Goal: Check status: Check status

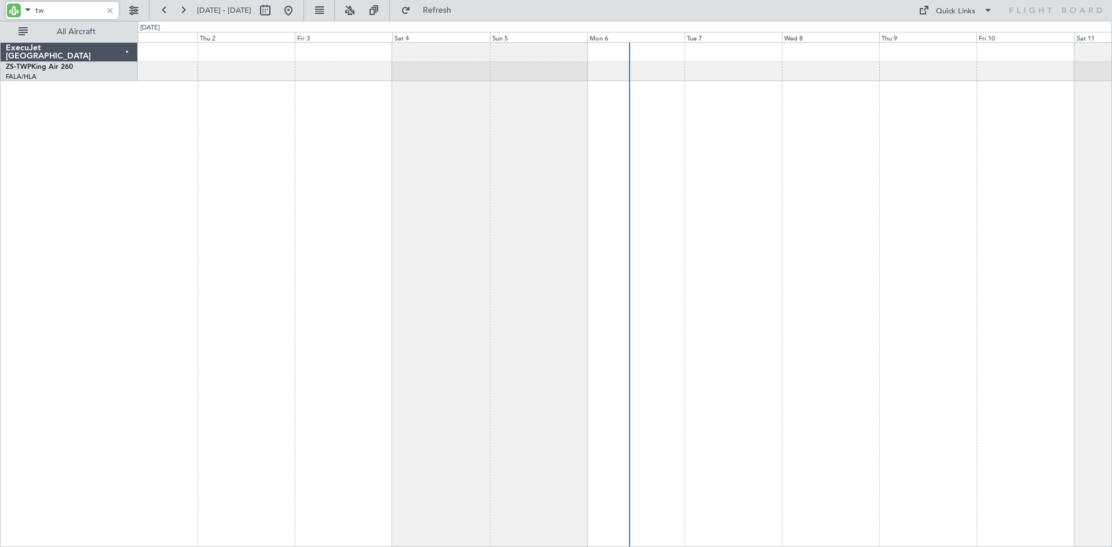
type input "t"
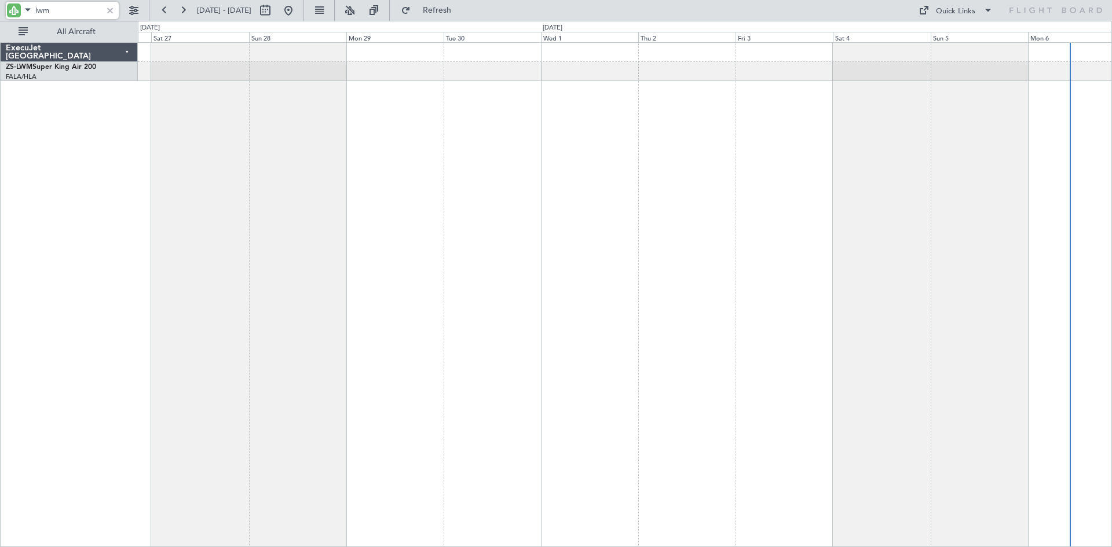
click at [741, 231] on div at bounding box center [625, 294] width 974 height 505
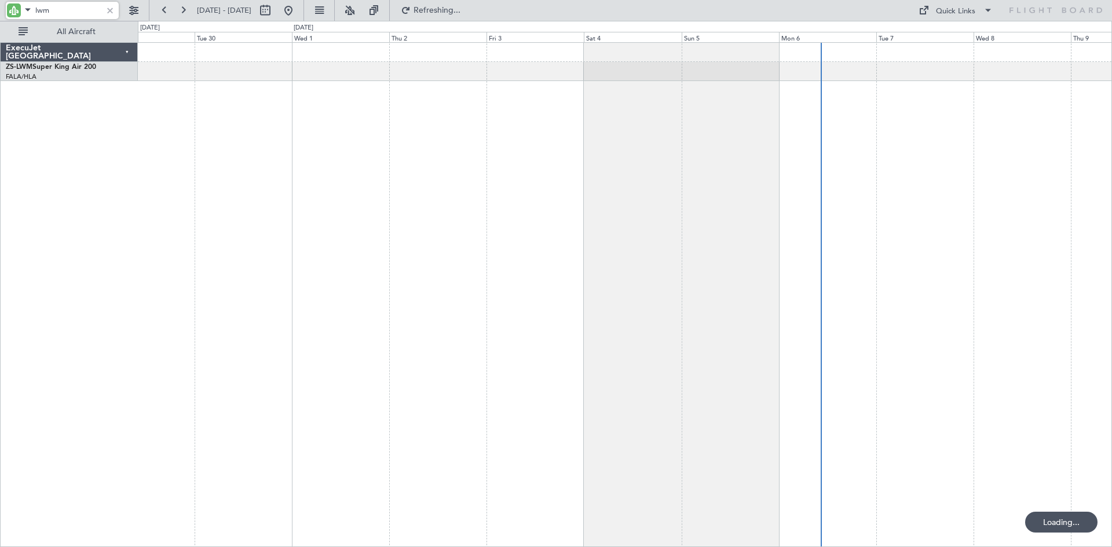
click at [433, 257] on div at bounding box center [625, 294] width 974 height 505
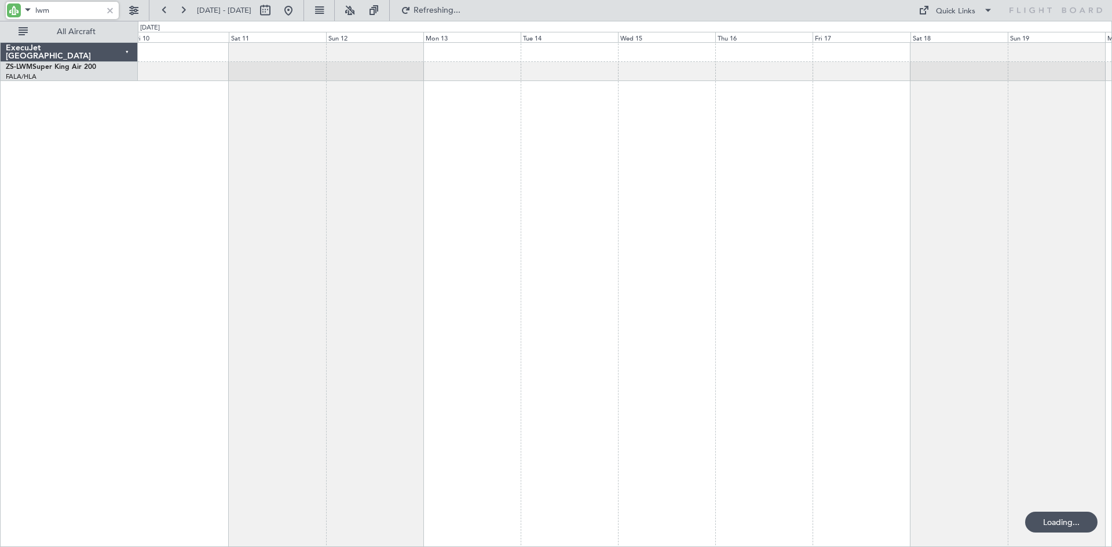
click at [341, 295] on div at bounding box center [625, 294] width 974 height 505
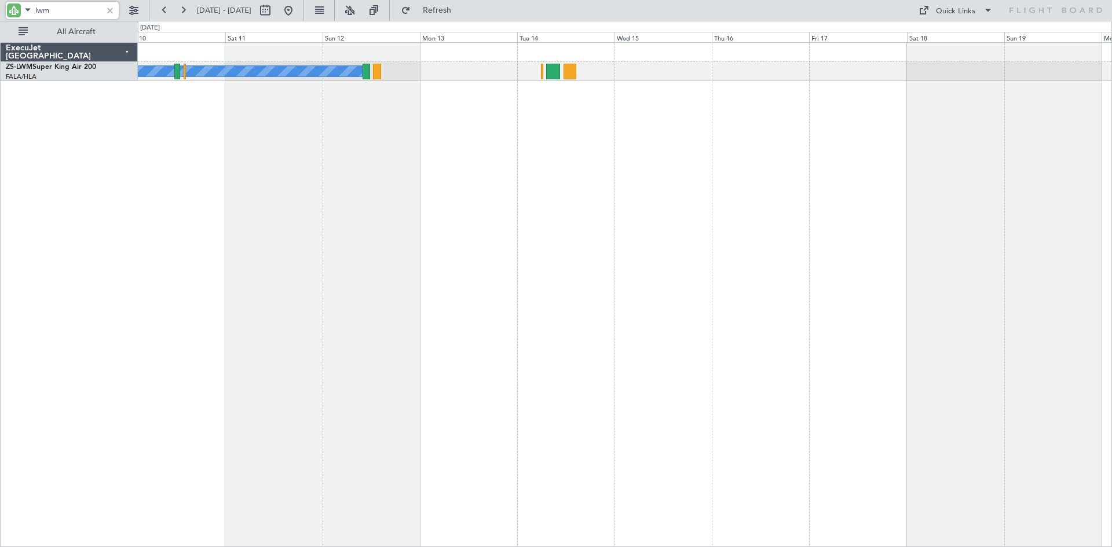
drag, startPoint x: 72, startPoint y: 12, endPoint x: 0, endPoint y: 1, distance: 73.3
click at [0, 3] on div "lwm" at bounding box center [74, 10] width 149 height 21
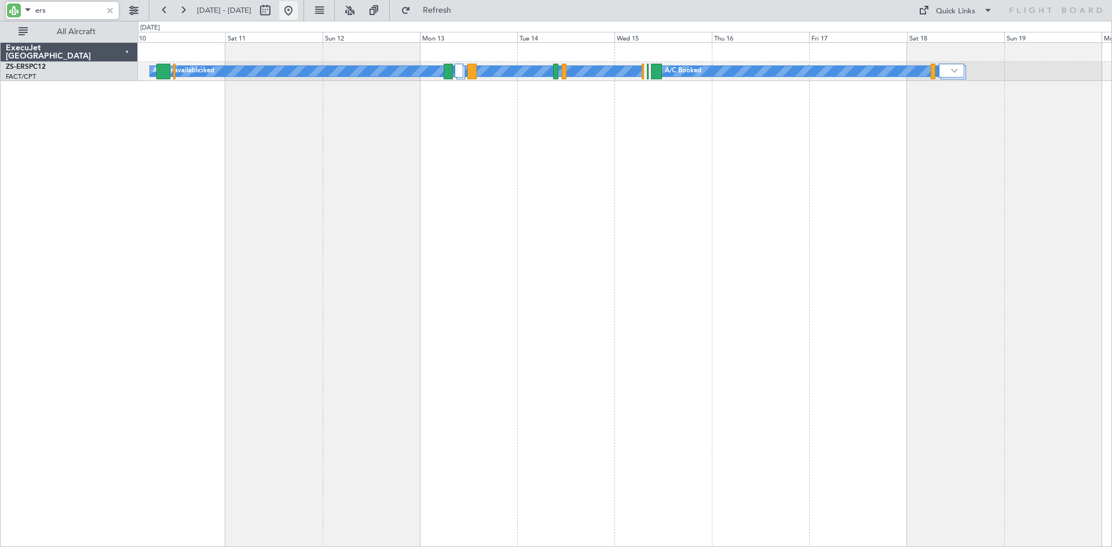
type input "ers"
click at [298, 11] on button at bounding box center [288, 10] width 19 height 19
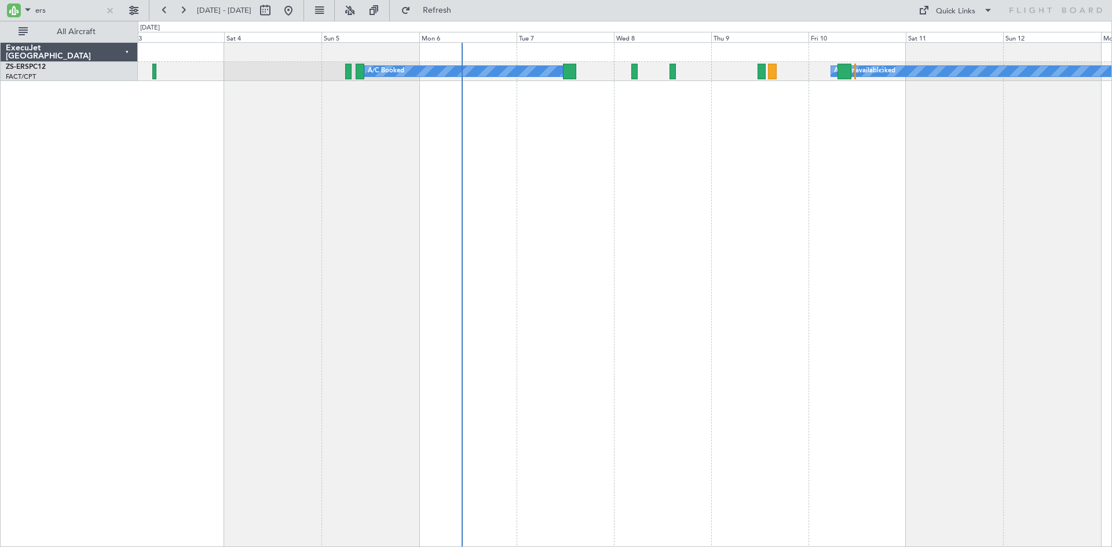
click at [793, 217] on div "A/C Booked A/C Unavailable A/C Booked A/C Booked A/C Booked A/C Booked" at bounding box center [625, 294] width 974 height 505
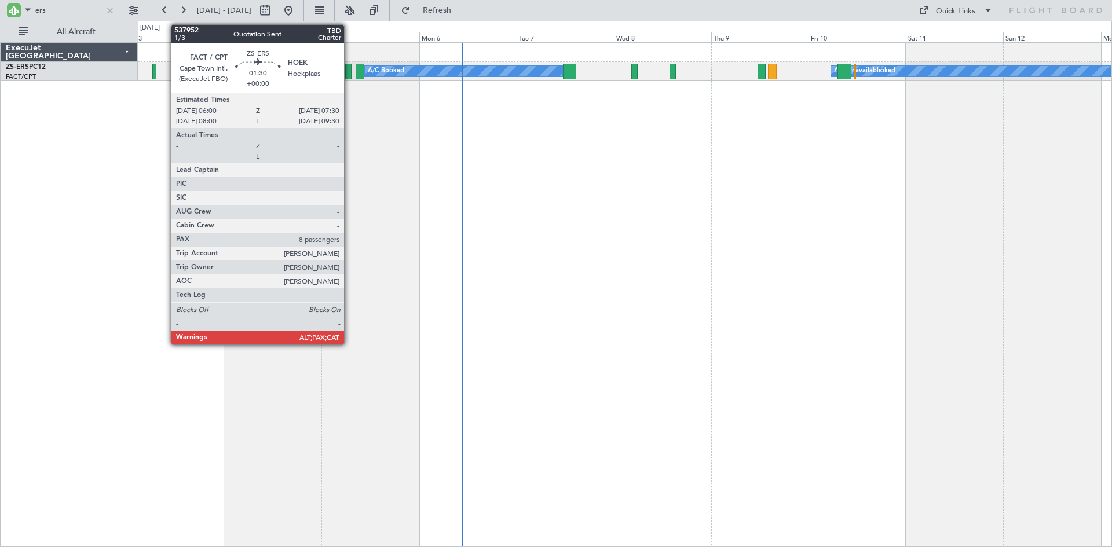
click at [349, 72] on div at bounding box center [348, 72] width 6 height 16
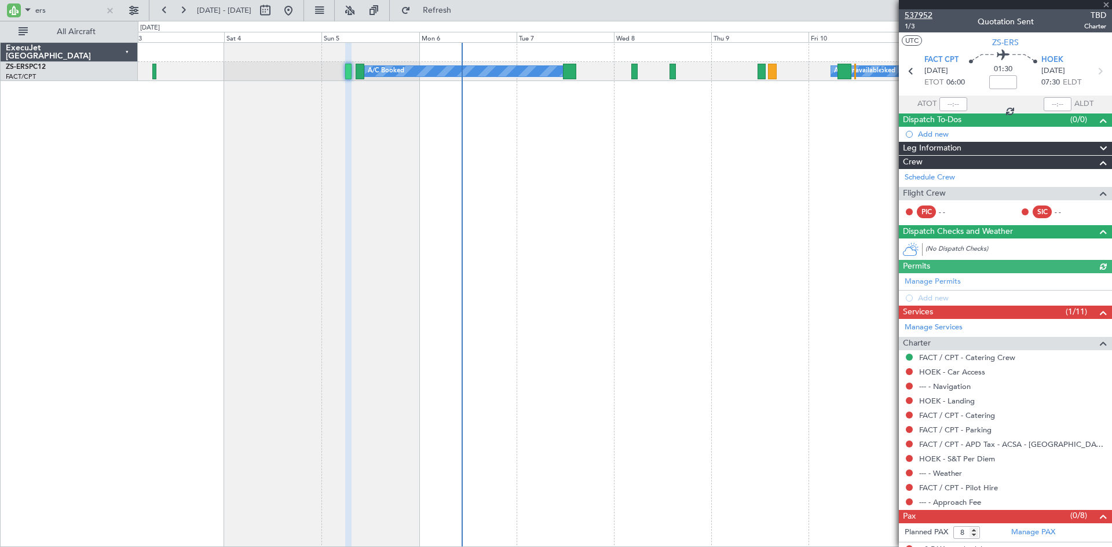
click at [919, 16] on span "537952" at bounding box center [919, 15] width 28 height 12
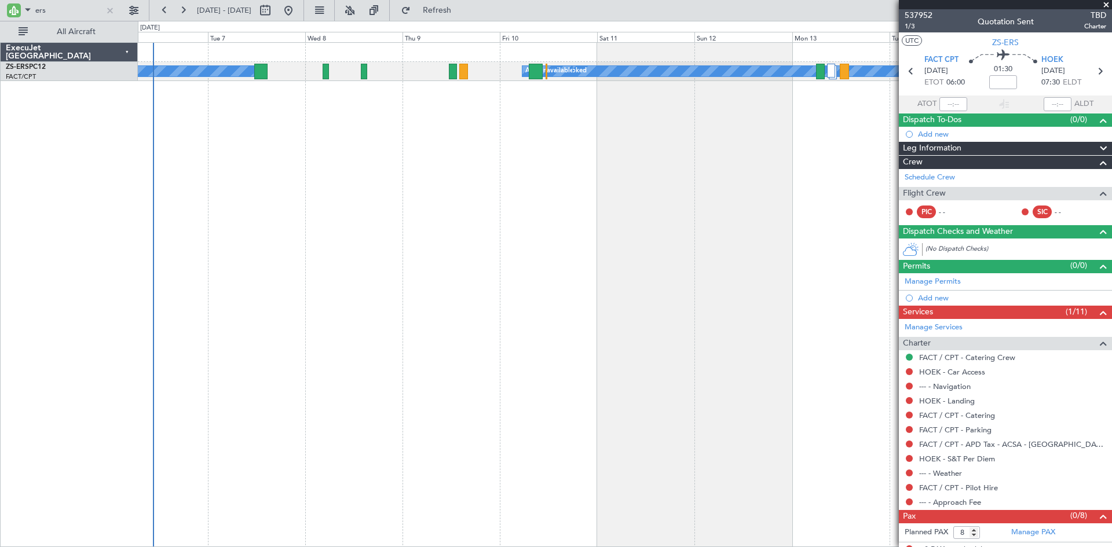
click at [393, 184] on div "A/C Booked A/C Unavailable A/C Booked A/C Booked" at bounding box center [625, 294] width 974 height 505
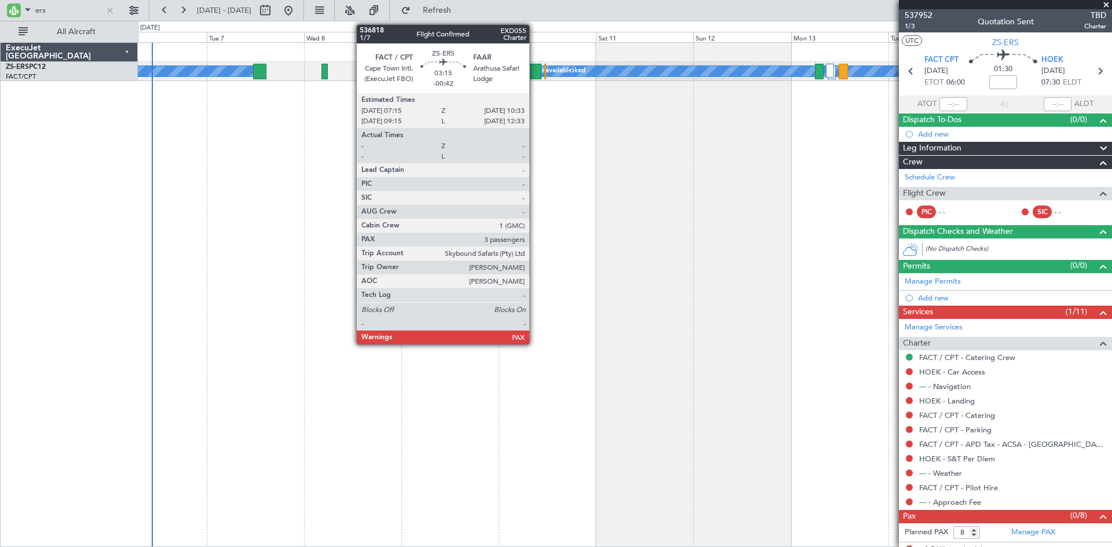
click at [535, 70] on div at bounding box center [535, 72] width 14 height 16
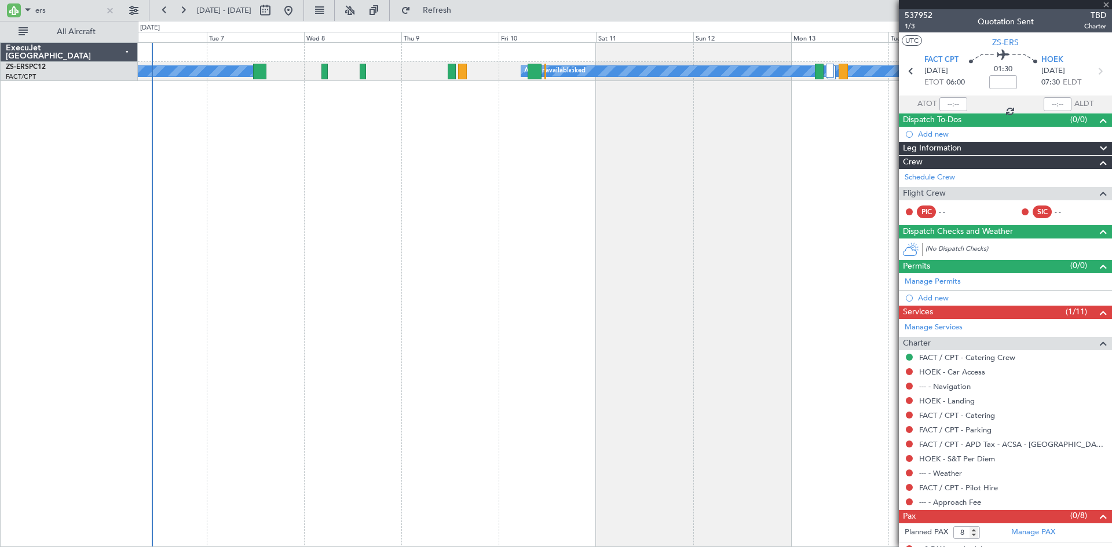
type input "-00:42"
type input "3"
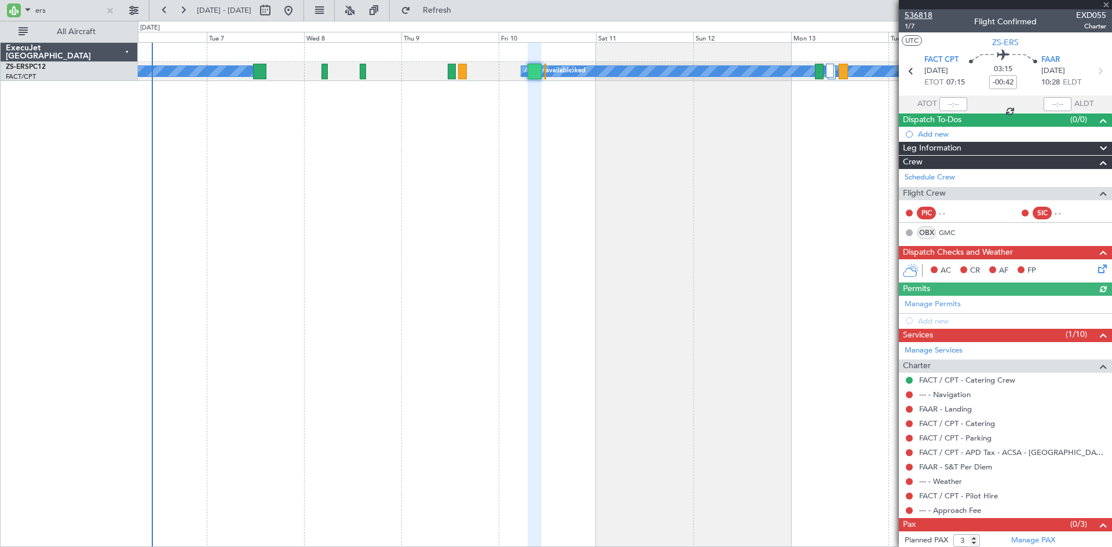
click at [929, 14] on span "536818" at bounding box center [919, 15] width 28 height 12
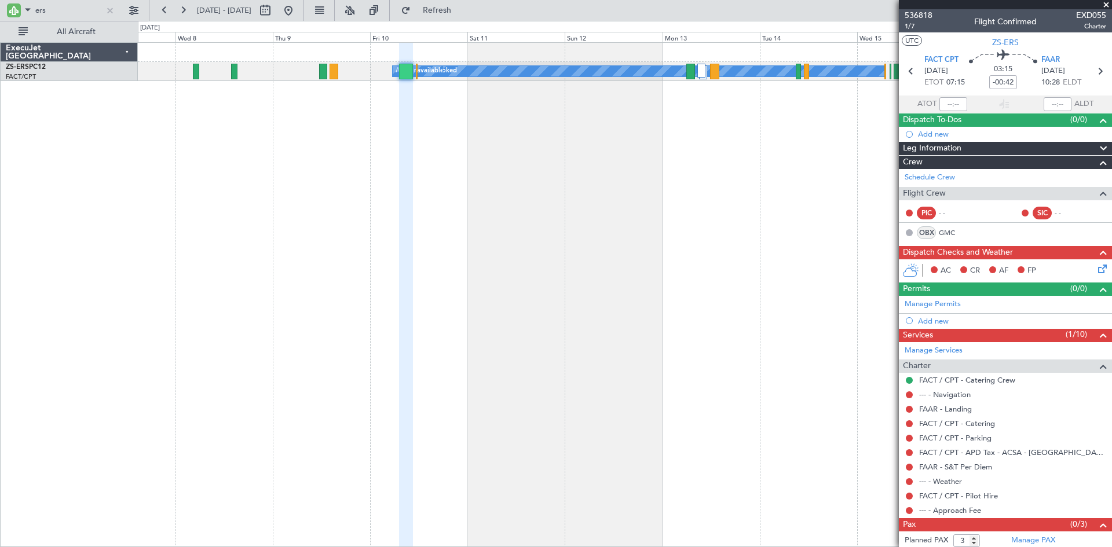
click at [598, 261] on div "A/C Booked A/C Unavailable A/C Booked A/C Booked" at bounding box center [625, 294] width 974 height 505
drag, startPoint x: 65, startPoint y: 4, endPoint x: 26, endPoint y: 2, distance: 39.5
click at [28, 2] on div "ers" at bounding box center [62, 10] width 113 height 17
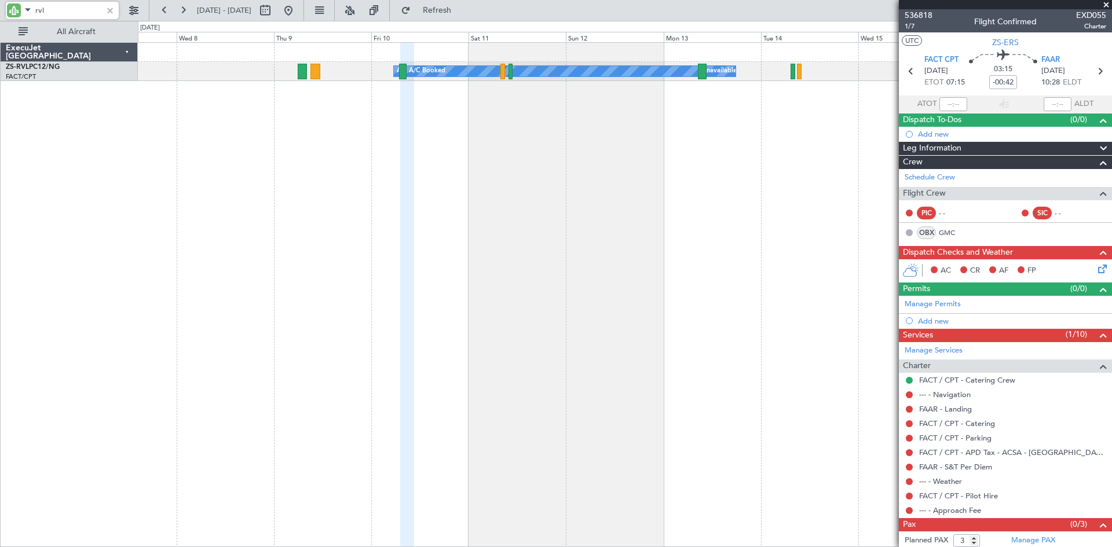
click at [60, 5] on input "rvl" at bounding box center [68, 10] width 67 height 17
type input "r"
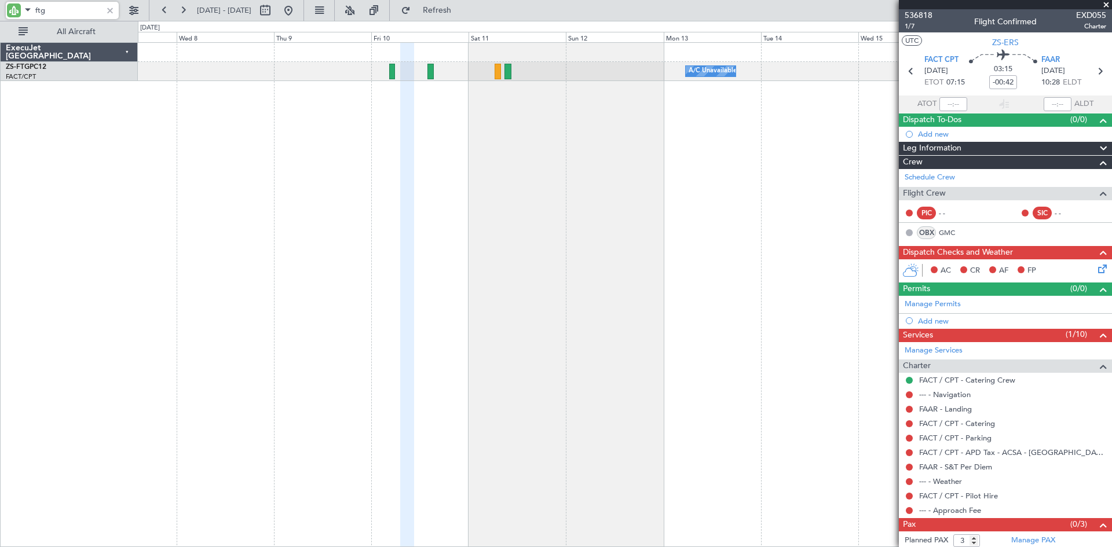
type input "ftg"
click at [630, 66] on div "A/C Unavailable A/C Booked" at bounding box center [625, 71] width 974 height 19
click at [1106, 4] on span at bounding box center [1107, 5] width 12 height 10
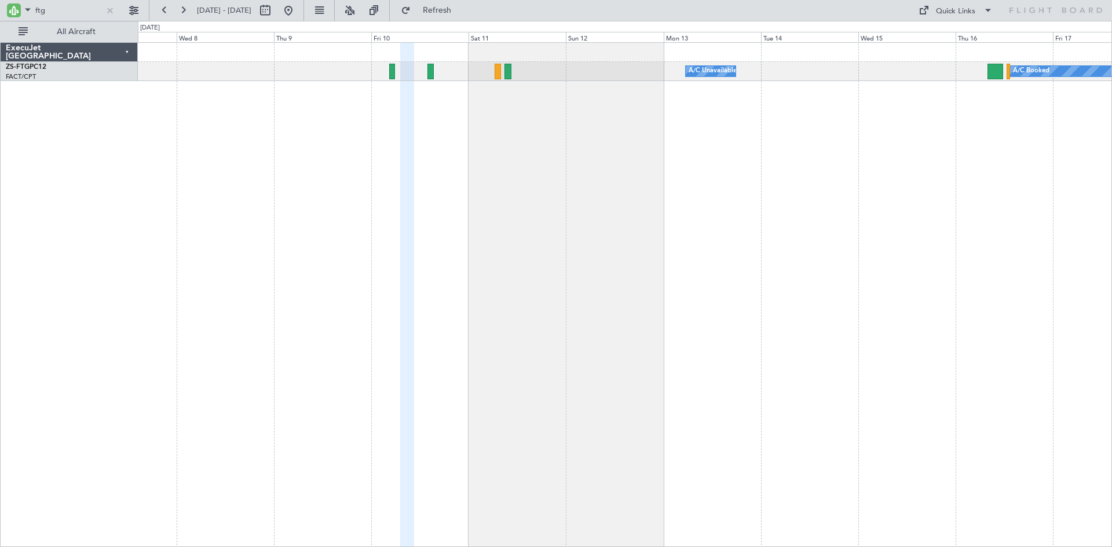
type input "0"
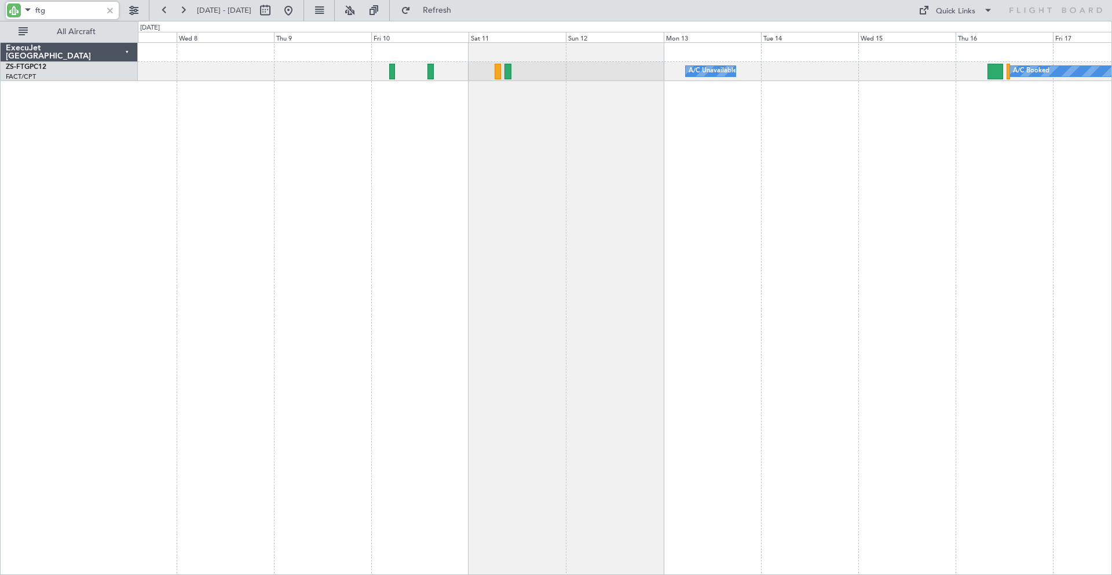
drag, startPoint x: 67, startPoint y: 6, endPoint x: 1, endPoint y: 7, distance: 66.0
click at [1, 7] on div "ftg" at bounding box center [74, 10] width 149 height 21
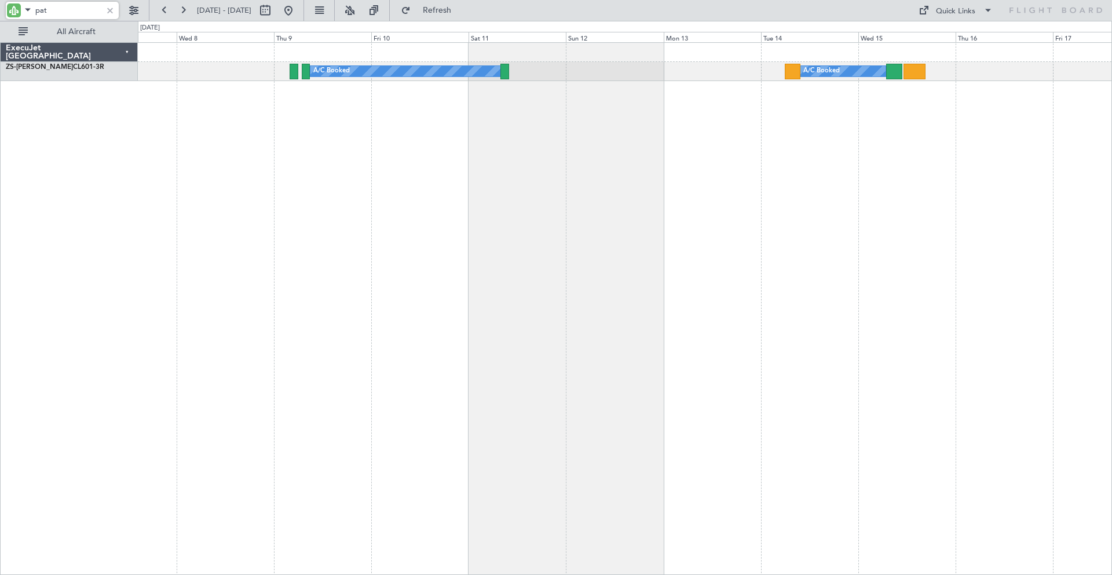
drag, startPoint x: 52, startPoint y: 8, endPoint x: 25, endPoint y: 6, distance: 26.7
click at [25, 6] on div "pat" at bounding box center [62, 10] width 113 height 17
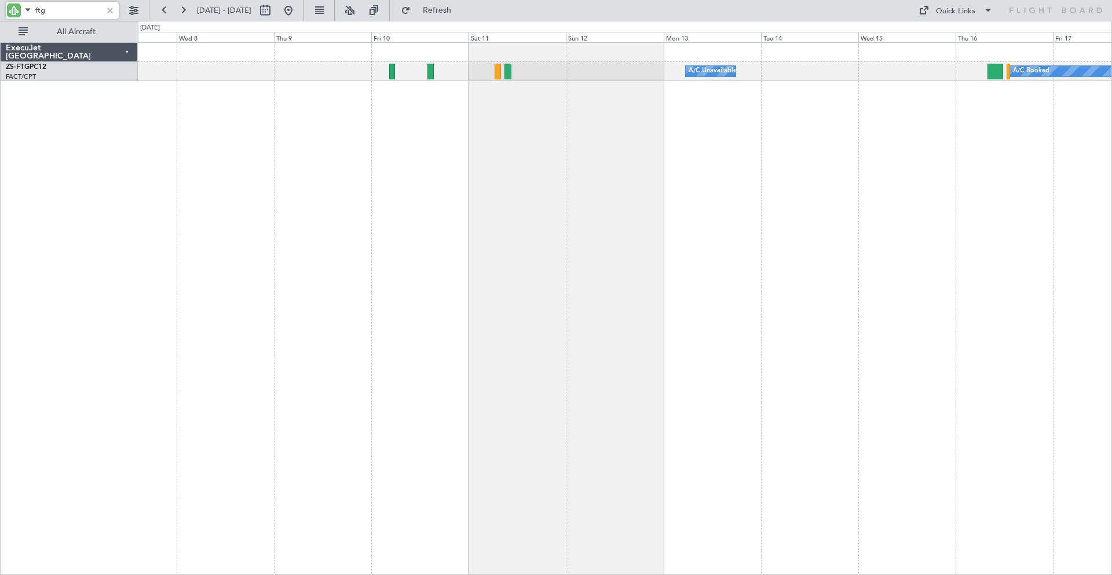
click at [597, 76] on div "A/C Unavailable A/C Booked" at bounding box center [625, 71] width 974 height 19
click at [619, 67] on div "A/C Unavailable A/C Booked" at bounding box center [625, 71] width 974 height 19
click at [602, 68] on div "A/C Unavailable A/C Booked" at bounding box center [625, 71] width 974 height 19
click at [304, 77] on div "A/C Unavailable A/C Booked" at bounding box center [625, 71] width 974 height 19
click at [342, 69] on div "A/C Unavailable A/C Booked" at bounding box center [625, 71] width 974 height 19
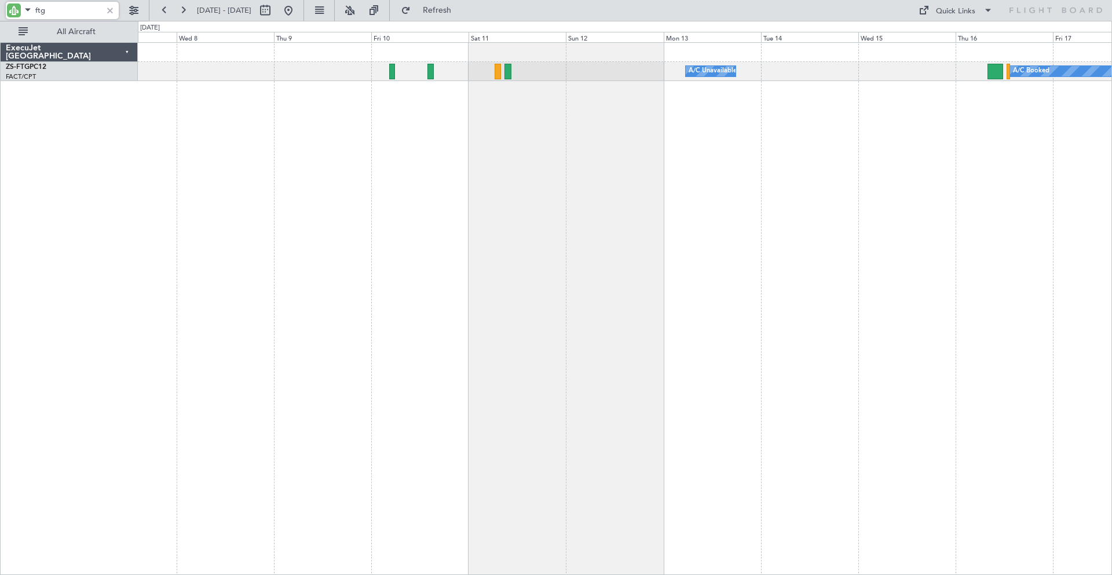
click at [315, 76] on div "A/C Unavailable A/C Booked" at bounding box center [625, 62] width 974 height 38
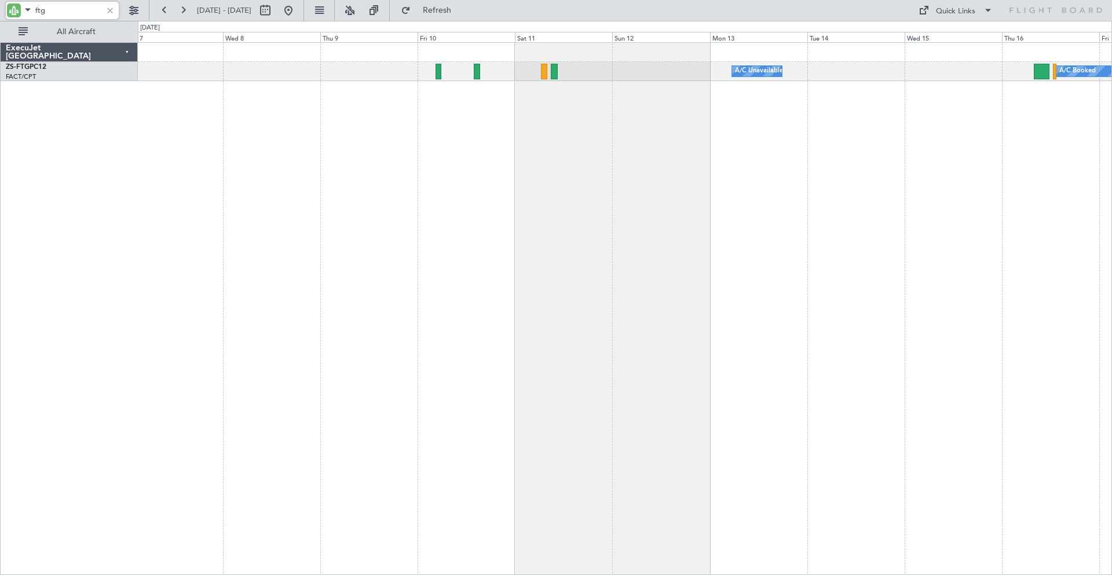
click at [351, 109] on div "A/C Unavailable A/C Booked" at bounding box center [625, 308] width 974 height 533
click at [71, 10] on input "ftg" at bounding box center [68, 10] width 67 height 17
type input "f"
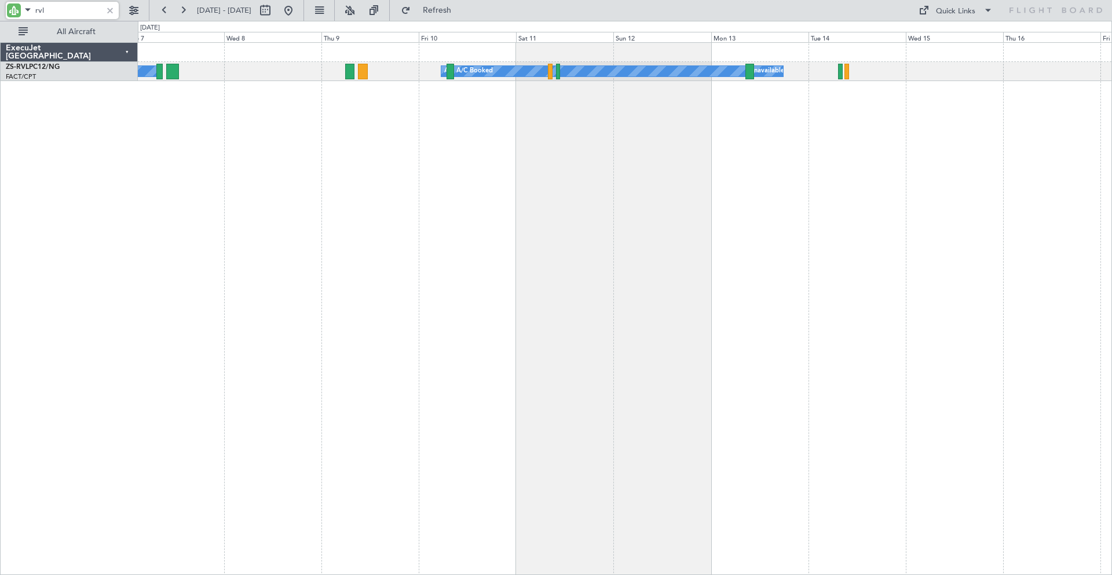
type input "rvl"
